Goal: Task Accomplishment & Management: Use online tool/utility

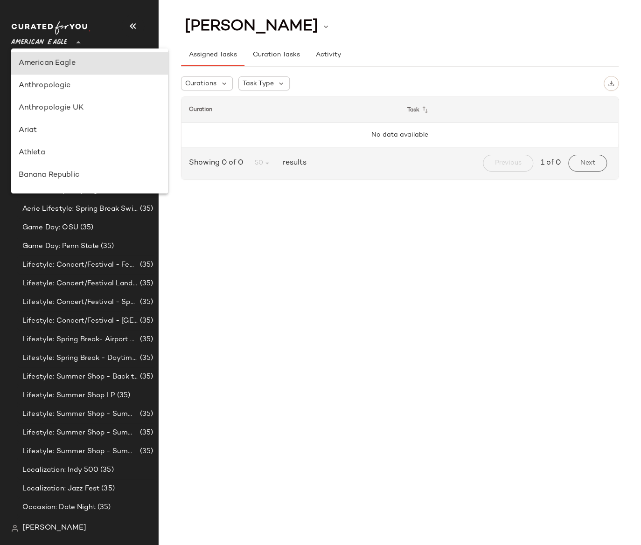
click at [55, 40] on span "American Eagle" at bounding box center [39, 40] width 56 height 17
click at [16, 531] on img at bounding box center [14, 528] width 7 height 7
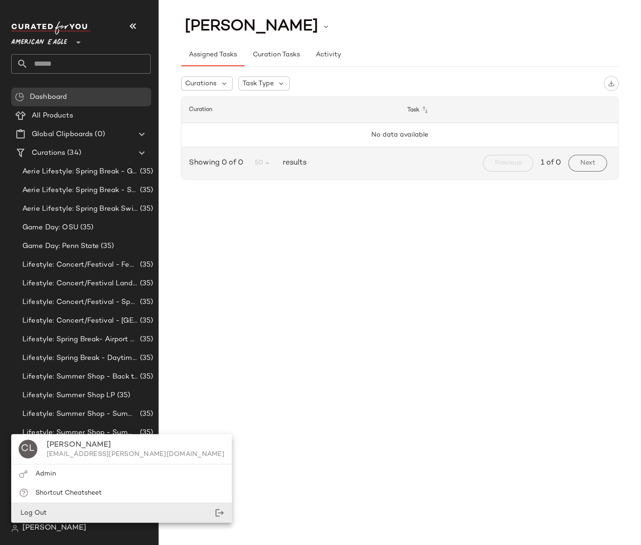
click at [61, 512] on div "Log Out" at bounding box center [121, 513] width 221 height 19
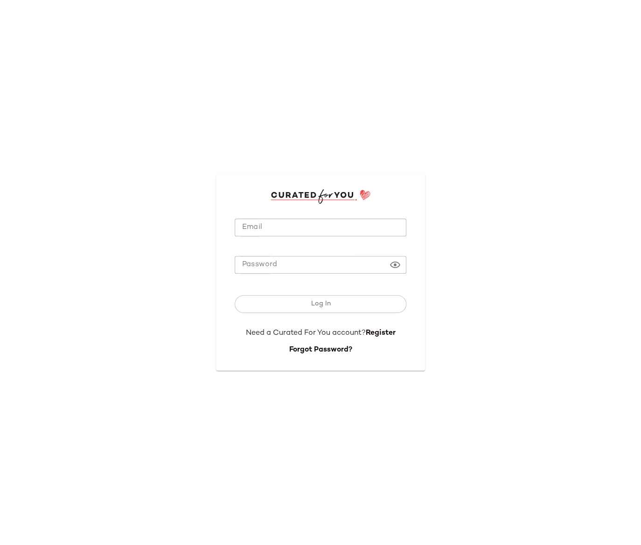
type input "**********"
click at [317, 305] on span "Log In" at bounding box center [320, 303] width 20 height 7
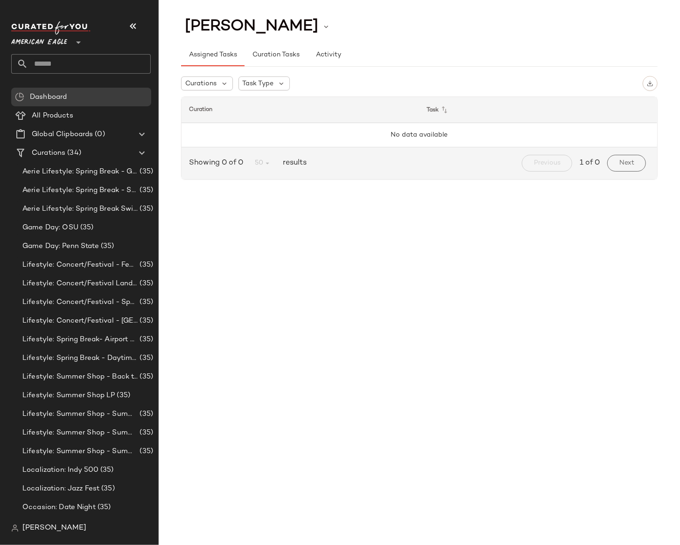
click at [74, 529] on span "[PERSON_NAME]" at bounding box center [54, 528] width 64 height 11
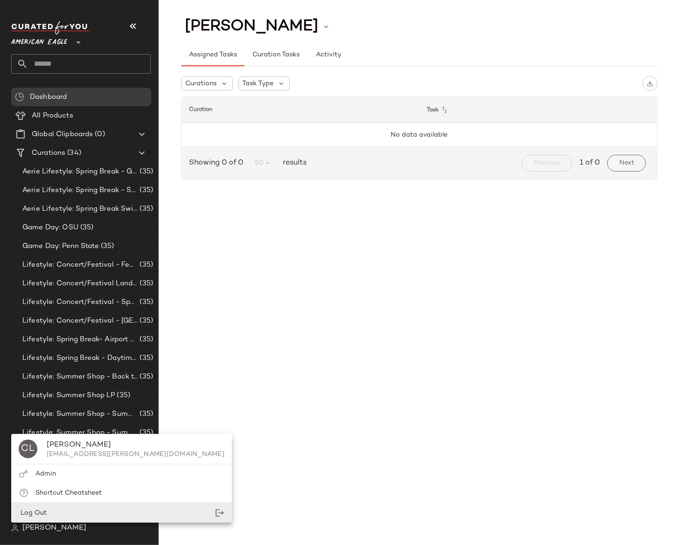
click at [37, 510] on span "Log Out" at bounding box center [33, 513] width 28 height 7
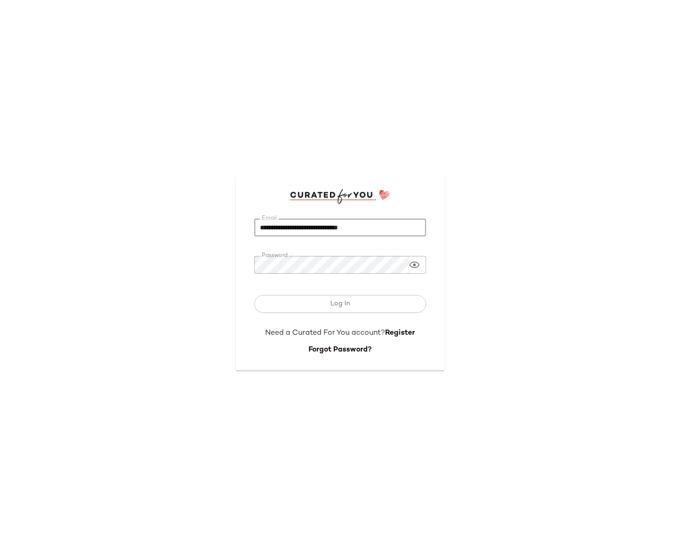
drag, startPoint x: 373, startPoint y: 227, endPoint x: 251, endPoint y: 226, distance: 122.2
click at [251, 226] on div "**********" at bounding box center [340, 272] width 209 height 196
paste input "email"
type input "**********"
click at [240, 269] on div "**********" at bounding box center [340, 272] width 209 height 196
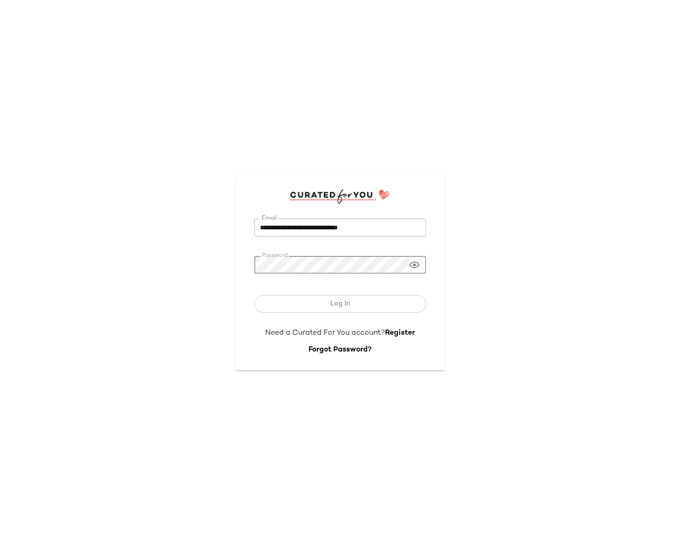
click at [254, 295] on button "Log In" at bounding box center [340, 304] width 172 height 18
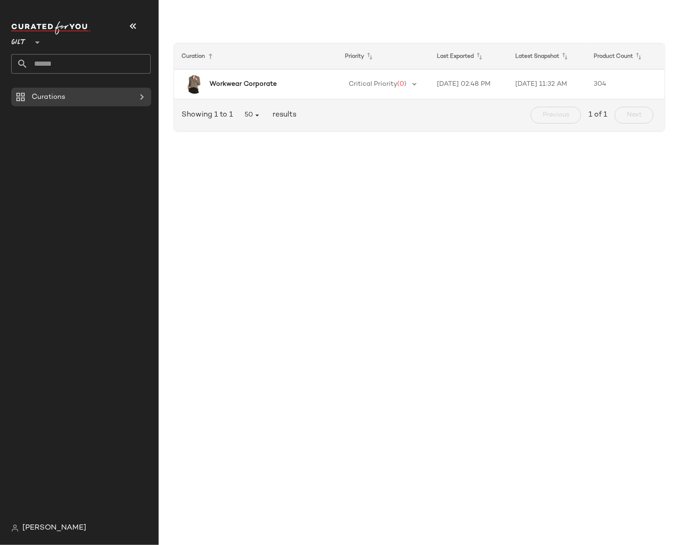
click at [366, 200] on div "Curation Priority Last Exported Latest Snapshot Product Count Workwear Corporat…" at bounding box center [419, 280] width 521 height 530
click at [261, 84] on b "Workwear Corporate" at bounding box center [242, 84] width 67 height 10
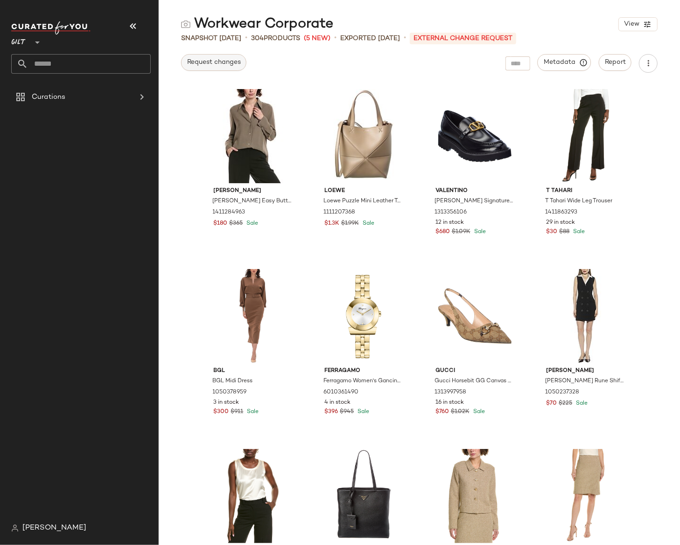
click at [218, 65] on span "Request changes" at bounding box center [214, 62] width 54 height 7
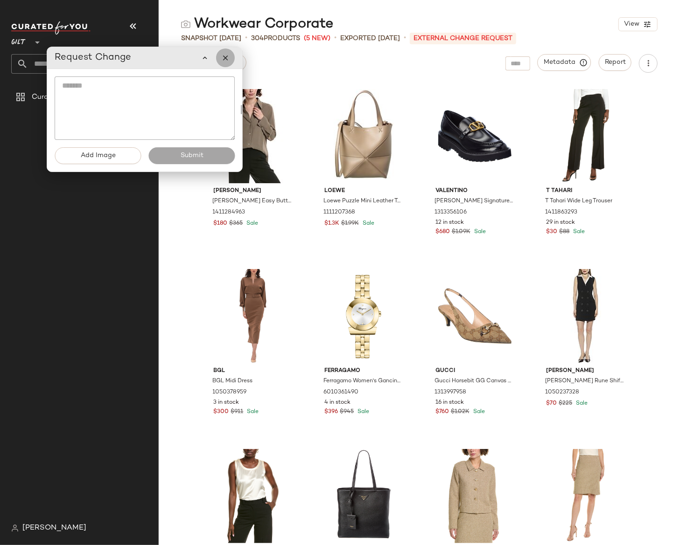
click at [225, 58] on icon "button" at bounding box center [225, 58] width 8 height 8
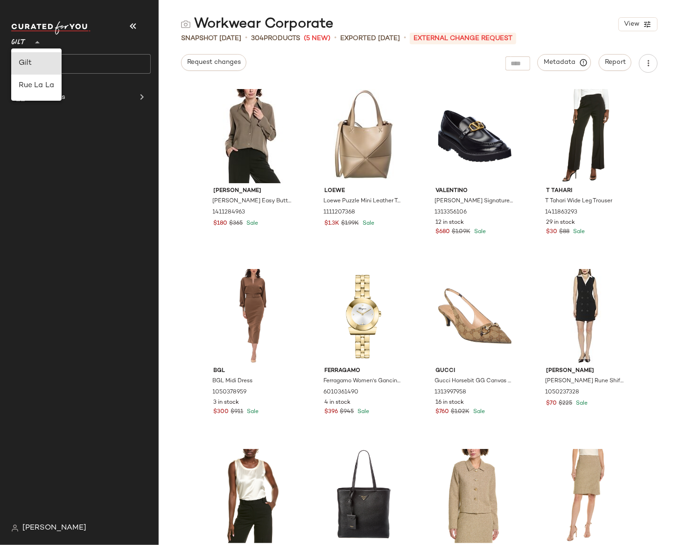
click at [23, 43] on span "Gilt" at bounding box center [18, 40] width 15 height 17
click at [40, 87] on div "Rue La La" at bounding box center [36, 85] width 35 height 11
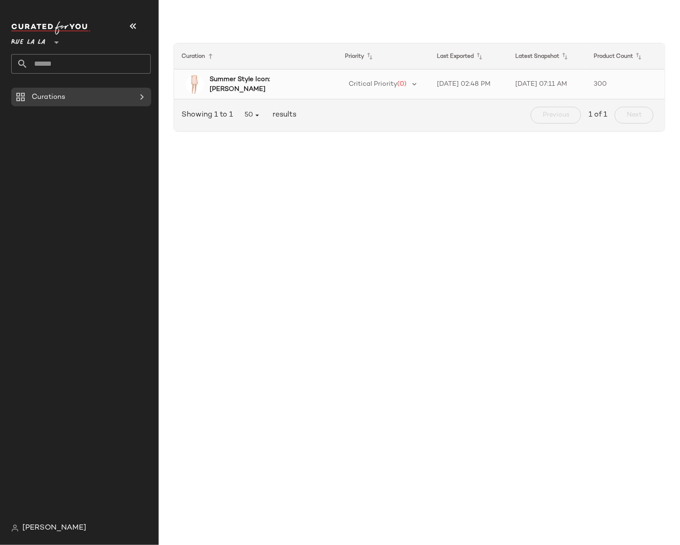
click at [306, 80] on div "Summer Style Icon: [PERSON_NAME]" at bounding box center [266, 85] width 115 height 20
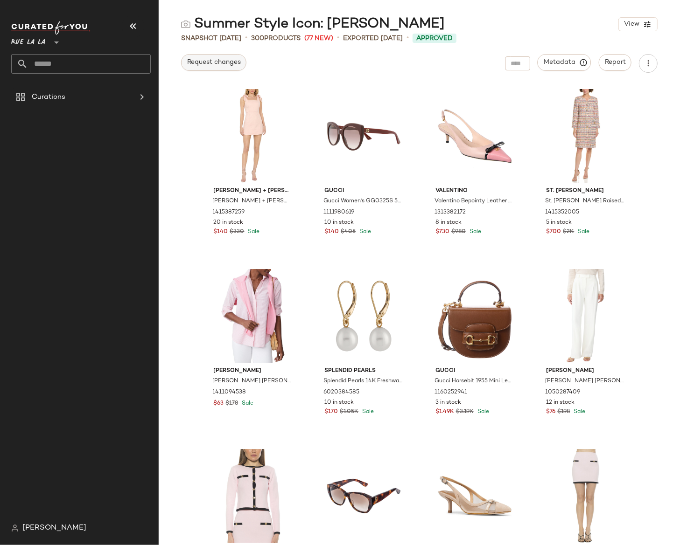
click at [224, 63] on span "Request changes" at bounding box center [214, 62] width 54 height 7
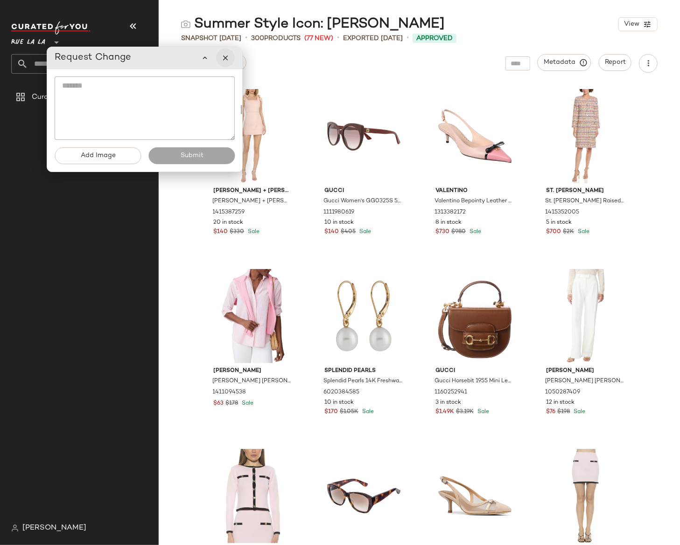
click at [227, 61] on icon "button" at bounding box center [225, 58] width 8 height 8
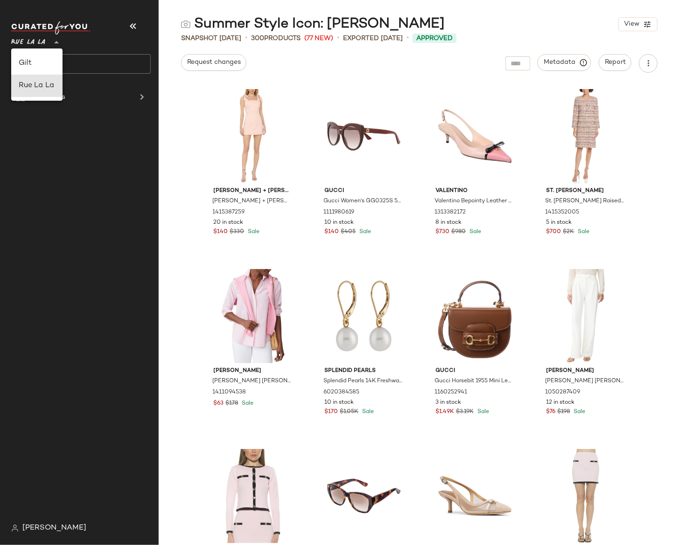
click at [21, 42] on span "Rue La La" at bounding box center [28, 40] width 34 height 17
click at [28, 61] on div "Gilt" at bounding box center [37, 63] width 36 height 11
type input "**"
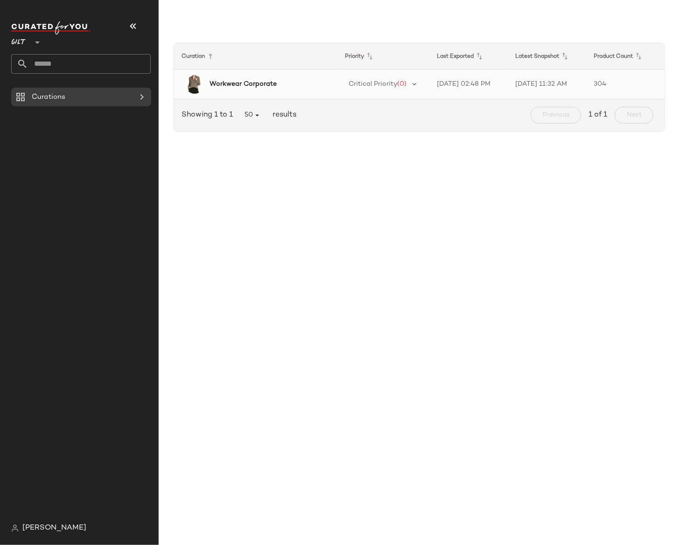
click at [257, 83] on b "Workwear Corporate" at bounding box center [242, 84] width 67 height 10
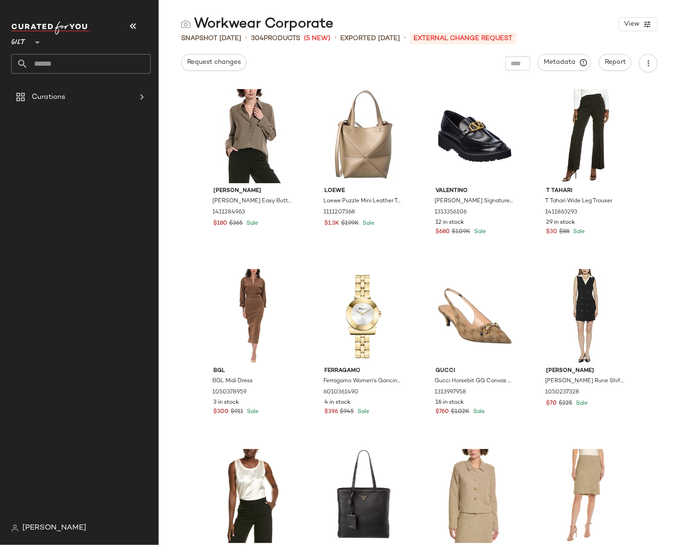
drag, startPoint x: 458, startPoint y: 37, endPoint x: 549, endPoint y: 39, distance: 91.0
click at [549, 39] on div "Snapshot [DATE] • 304 Products (5 New) • Exported [DATE] • External Change Requ…" at bounding box center [419, 38] width 521 height 9
click at [548, 36] on div "Snapshot [DATE] • 304 Products (5 New) • Exported [DATE] • External Change Requ…" at bounding box center [419, 38] width 521 height 9
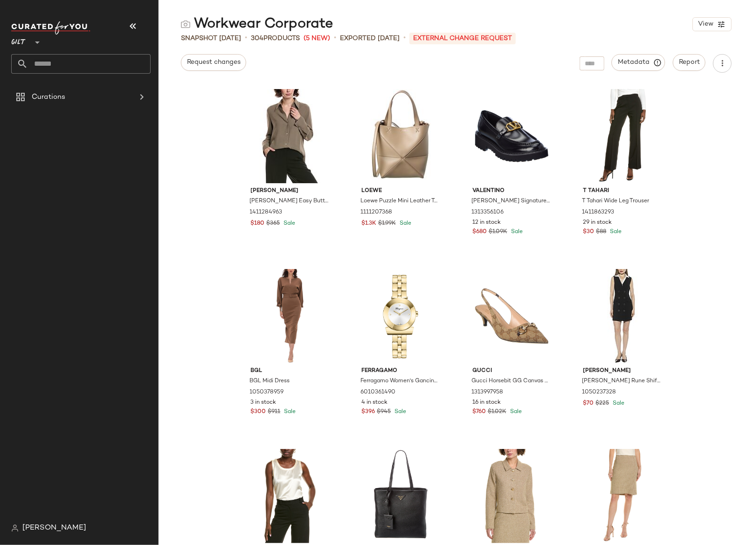
click at [570, 23] on div "Workwear Corporate View" at bounding box center [457, 24] width 596 height 19
